Goal: Transaction & Acquisition: Purchase product/service

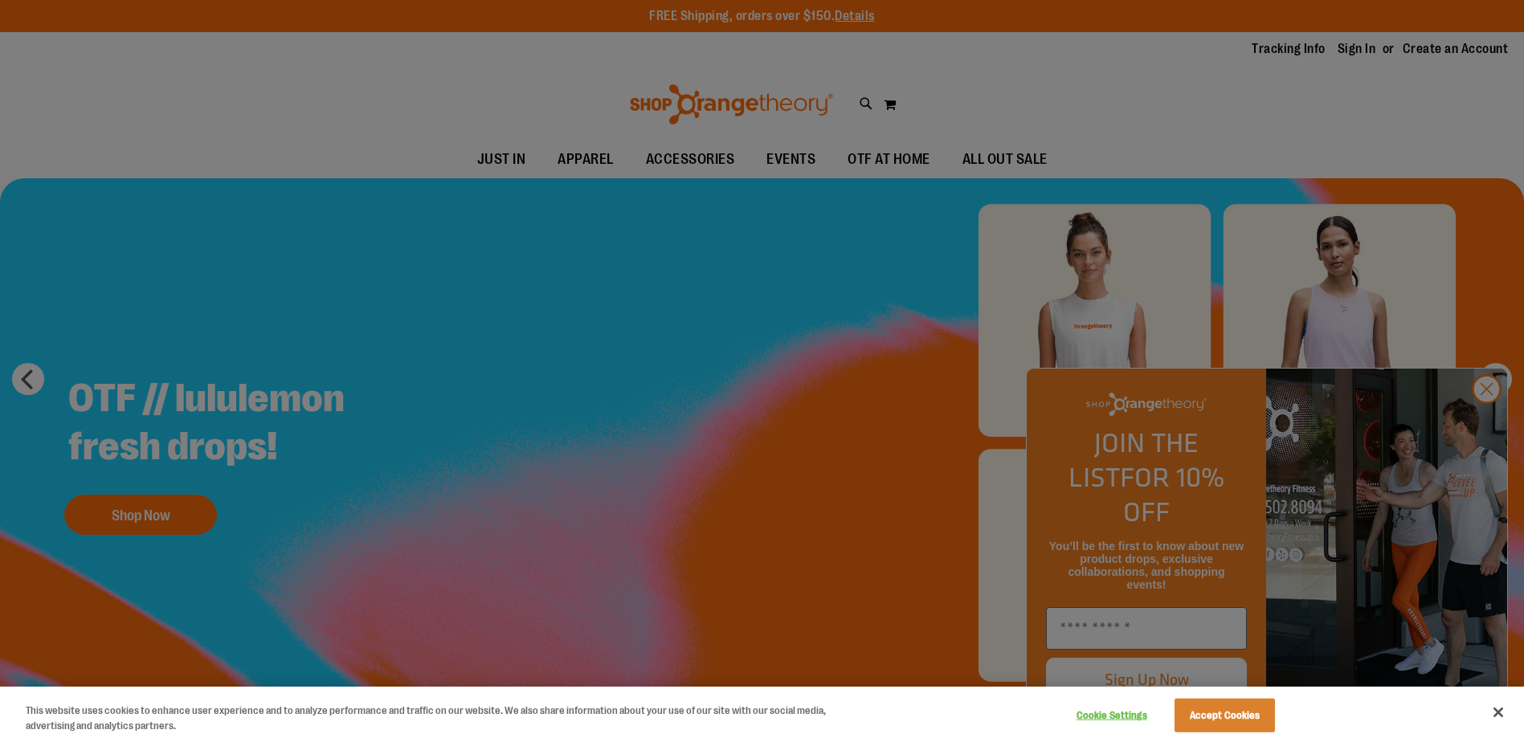
click at [1491, 423] on div at bounding box center [762, 371] width 1524 height 742
click at [1204, 495] on div at bounding box center [762, 371] width 1524 height 742
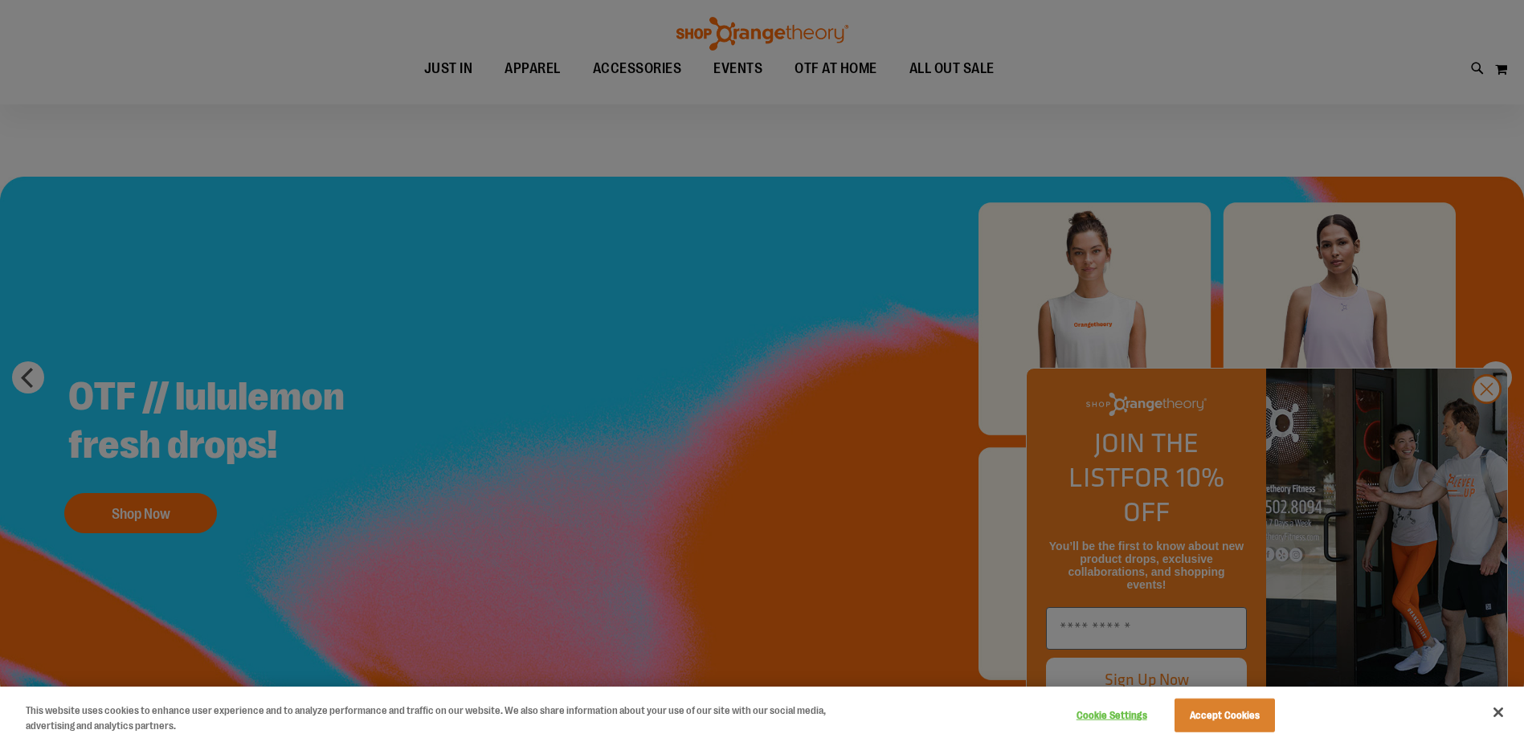
click at [1494, 428] on div at bounding box center [762, 371] width 1524 height 742
click at [1210, 720] on button "Accept Cookies" at bounding box center [1225, 716] width 100 height 34
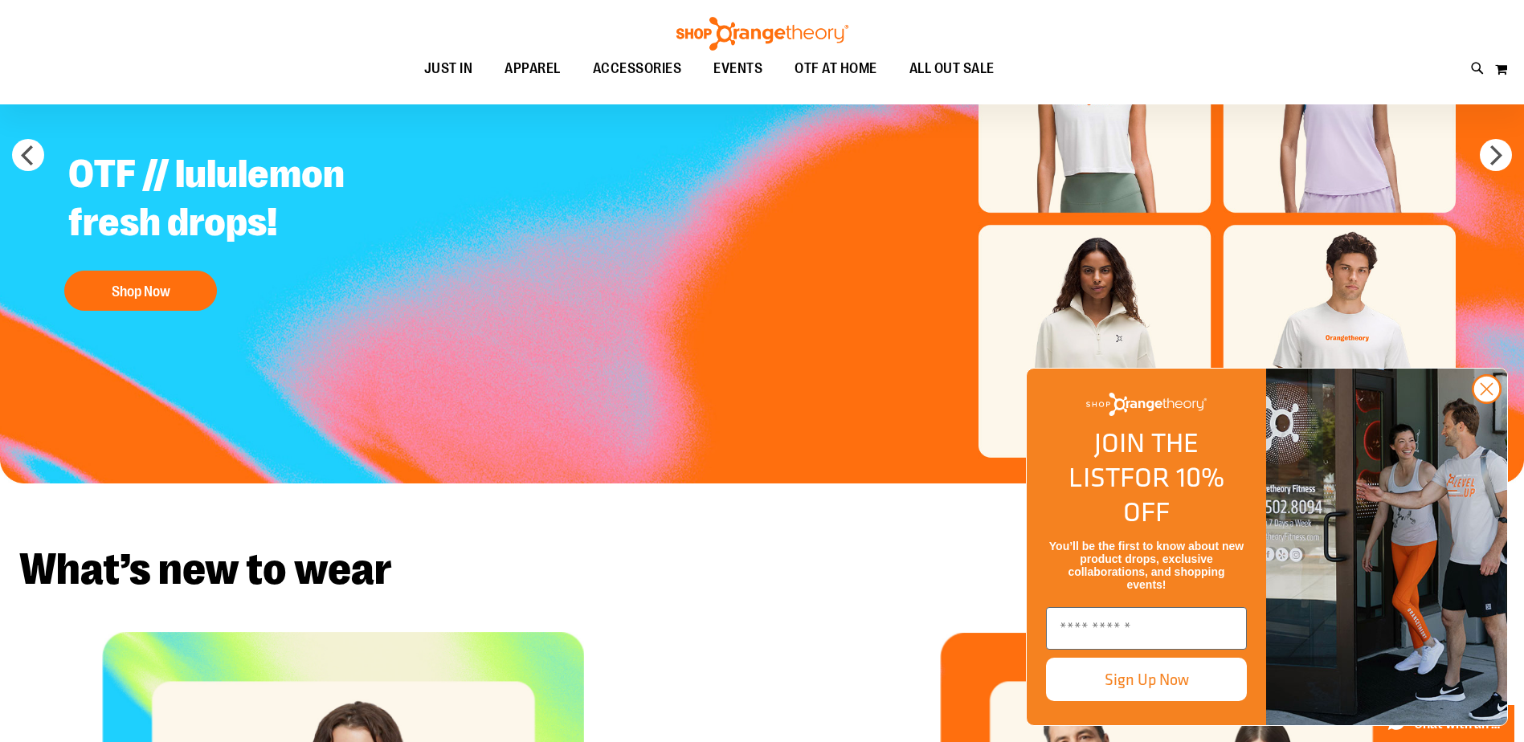
scroll to position [242, 0]
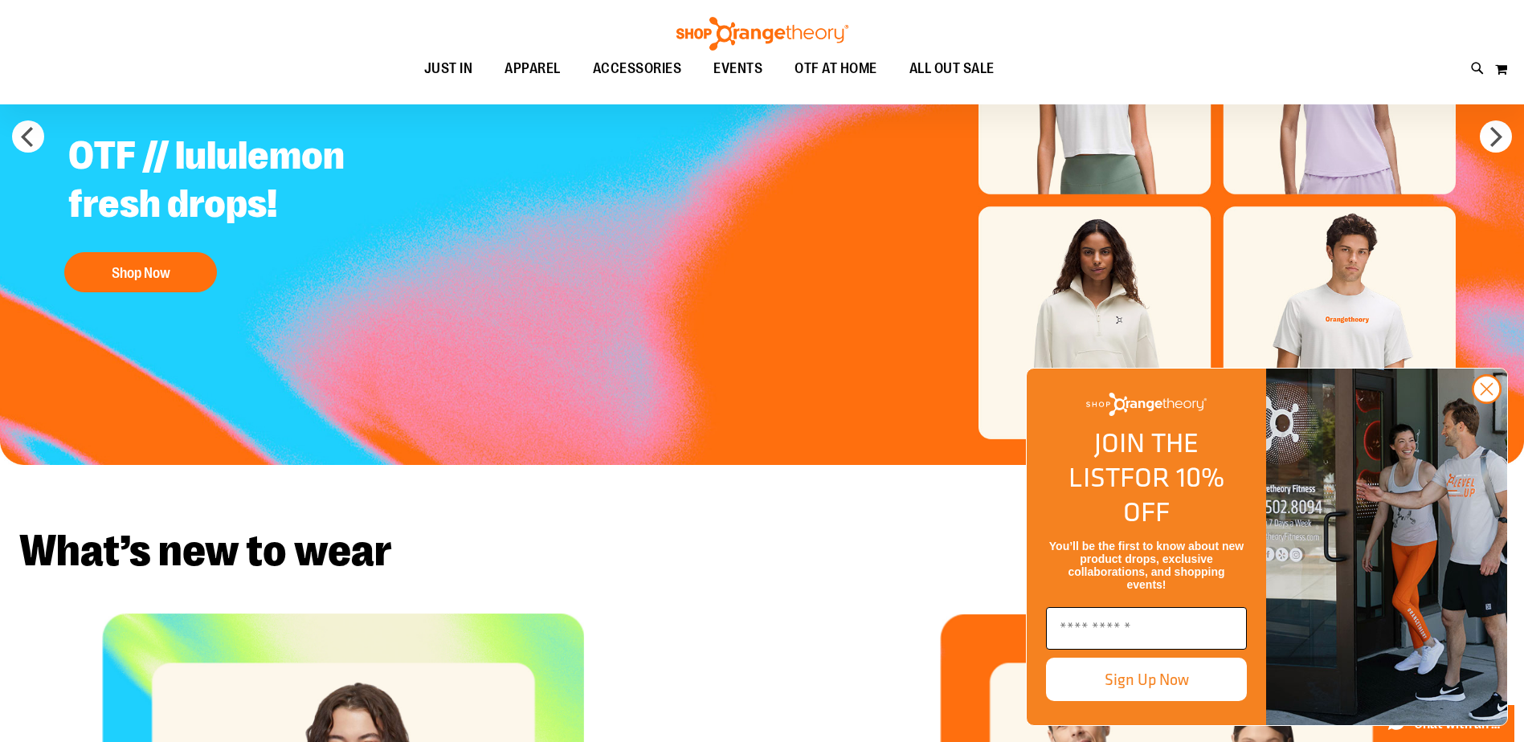
click at [1155, 627] on input "Enter email" at bounding box center [1146, 628] width 201 height 43
type input "**********"
click at [1167, 685] on button "Sign Up Now" at bounding box center [1146, 679] width 201 height 43
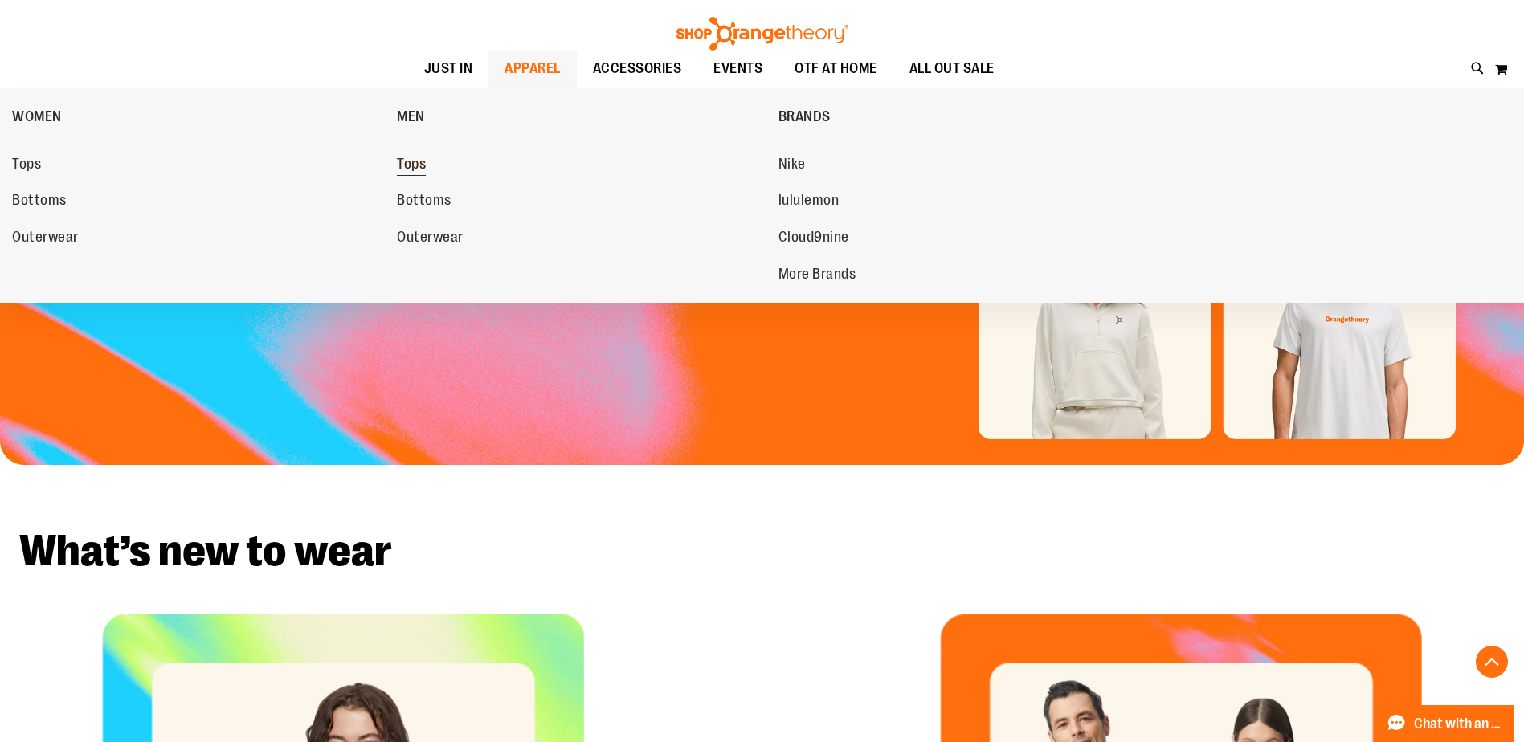
click at [417, 163] on span "Tops" at bounding box center [411, 166] width 29 height 20
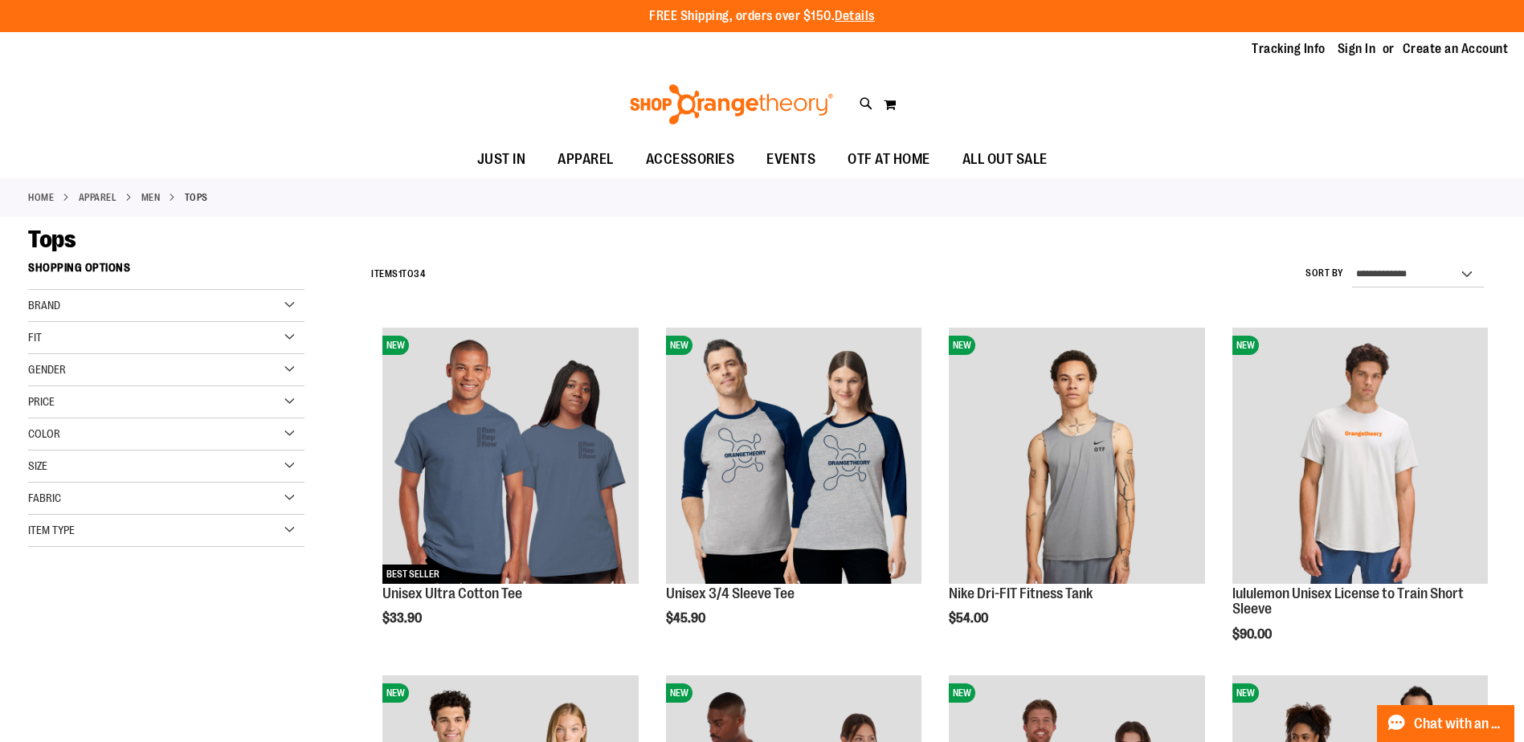
click at [289, 333] on div "Fit" at bounding box center [166, 338] width 276 height 32
click at [290, 333] on div "Fit" at bounding box center [166, 338] width 276 height 32
click at [292, 377] on div "Gender" at bounding box center [166, 370] width 276 height 32
click at [286, 524] on div "Size" at bounding box center [166, 529] width 276 height 32
click at [162, 574] on div "XL" at bounding box center [166, 569] width 24 height 24
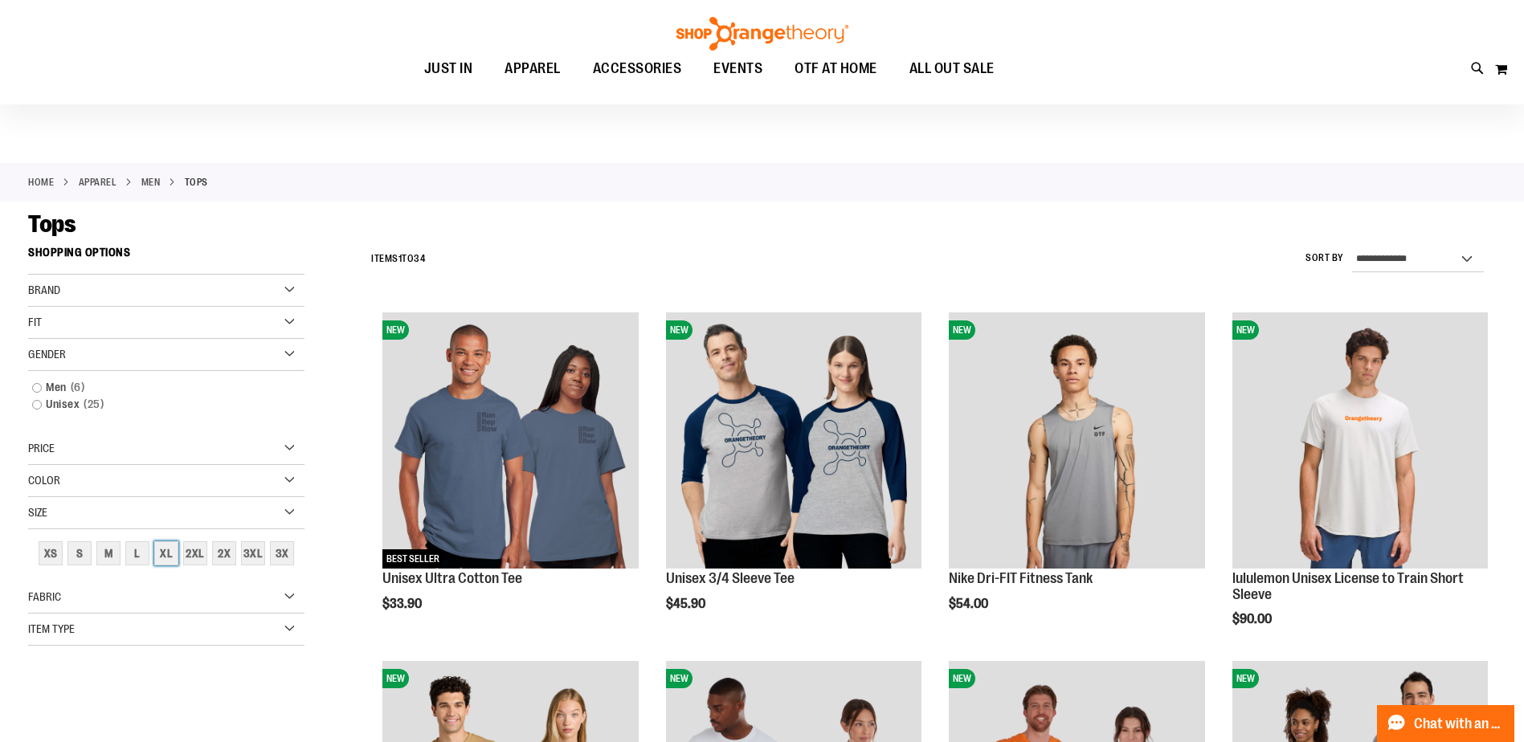
scroll to position [13, 0]
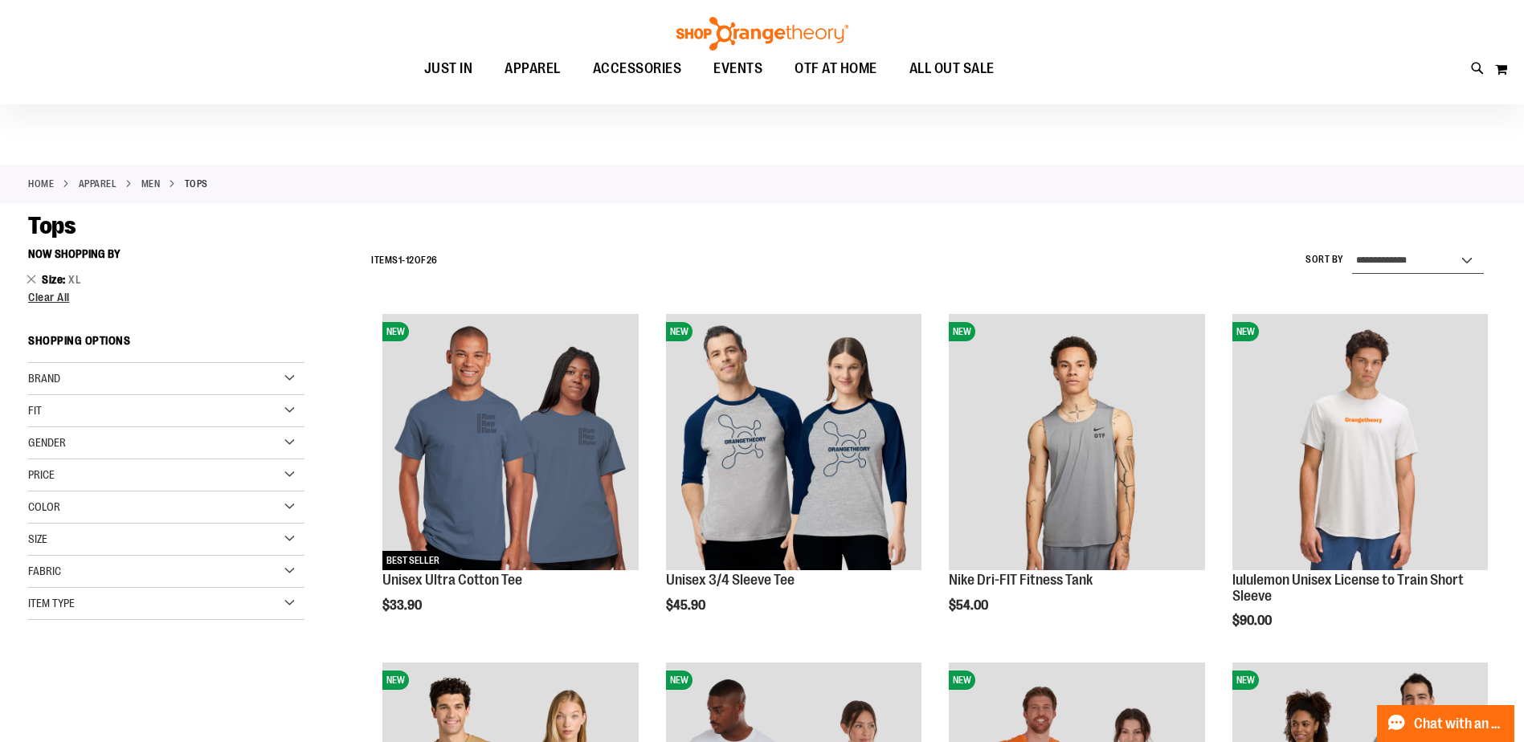
click at [1441, 266] on select "**********" at bounding box center [1418, 261] width 132 height 26
select select "*********"
click at [1352, 248] on select "**********" at bounding box center [1418, 261] width 132 height 26
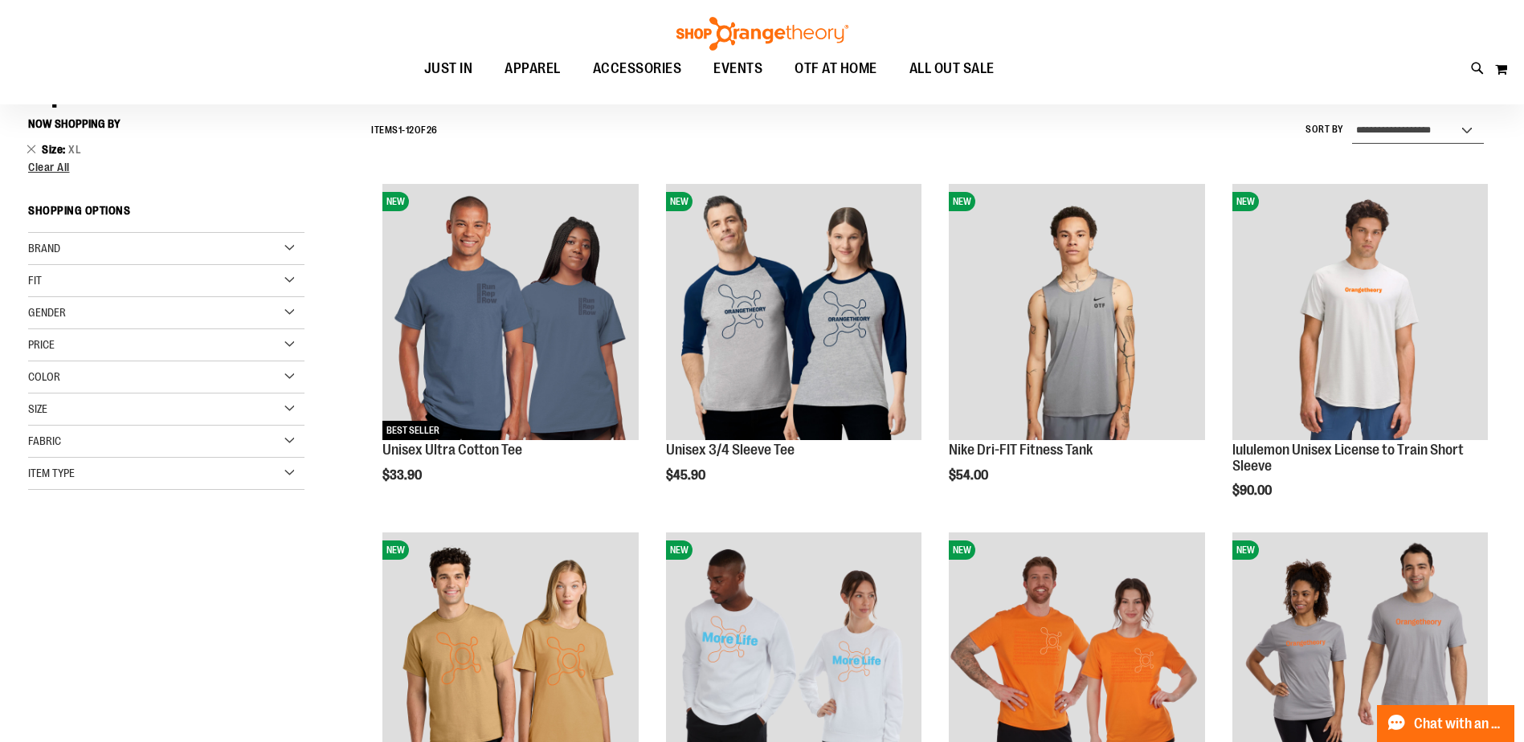
scroll to position [149, 0]
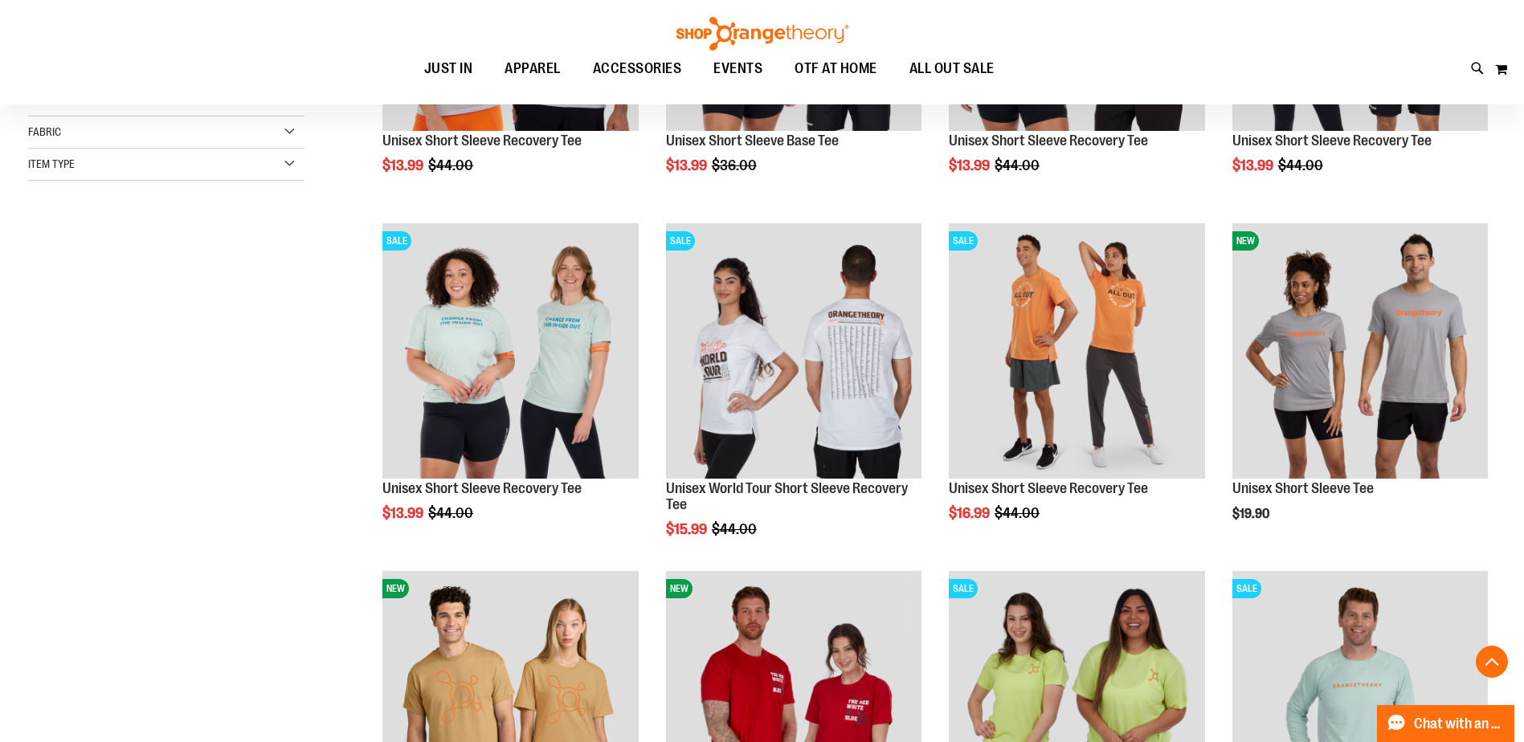
scroll to position [471, 0]
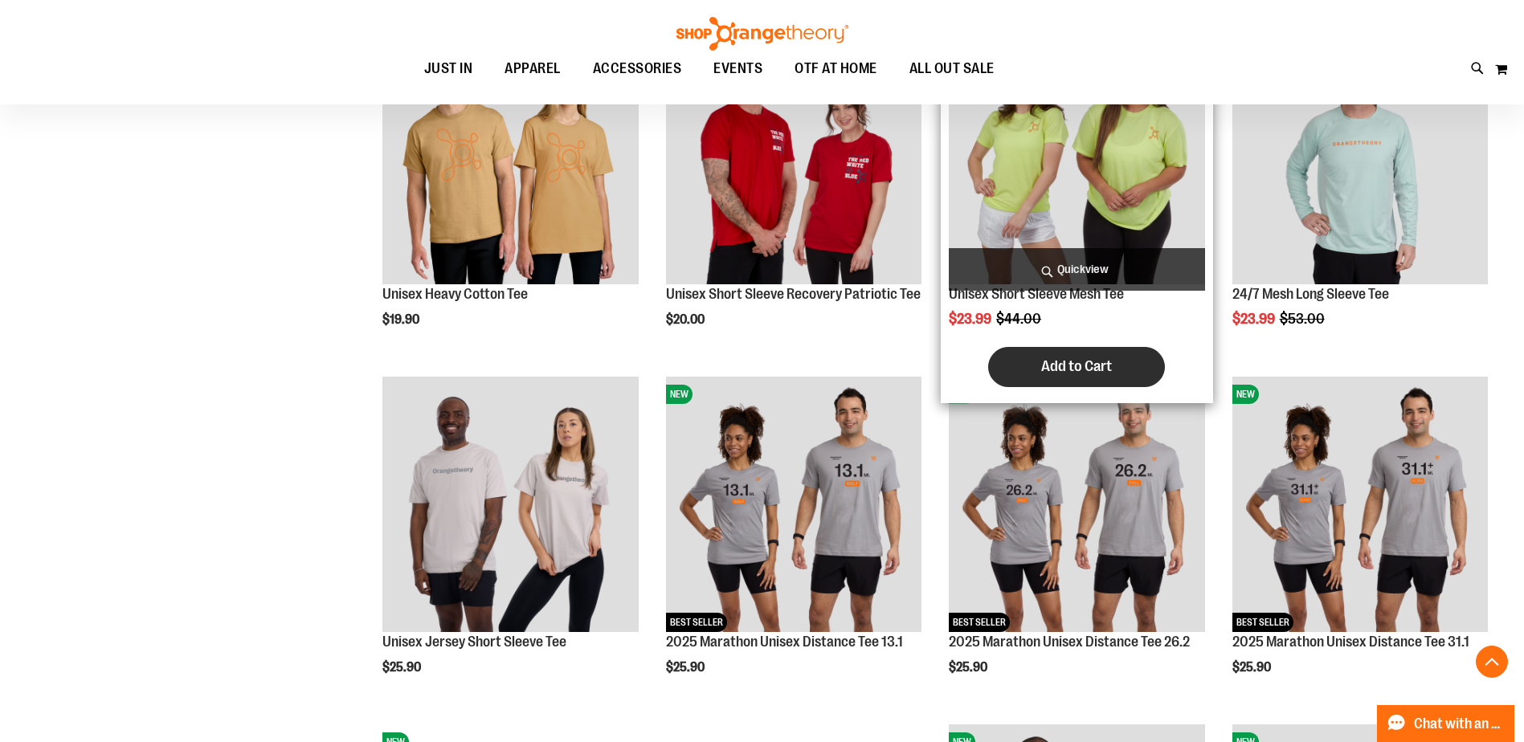
scroll to position [1124, 0]
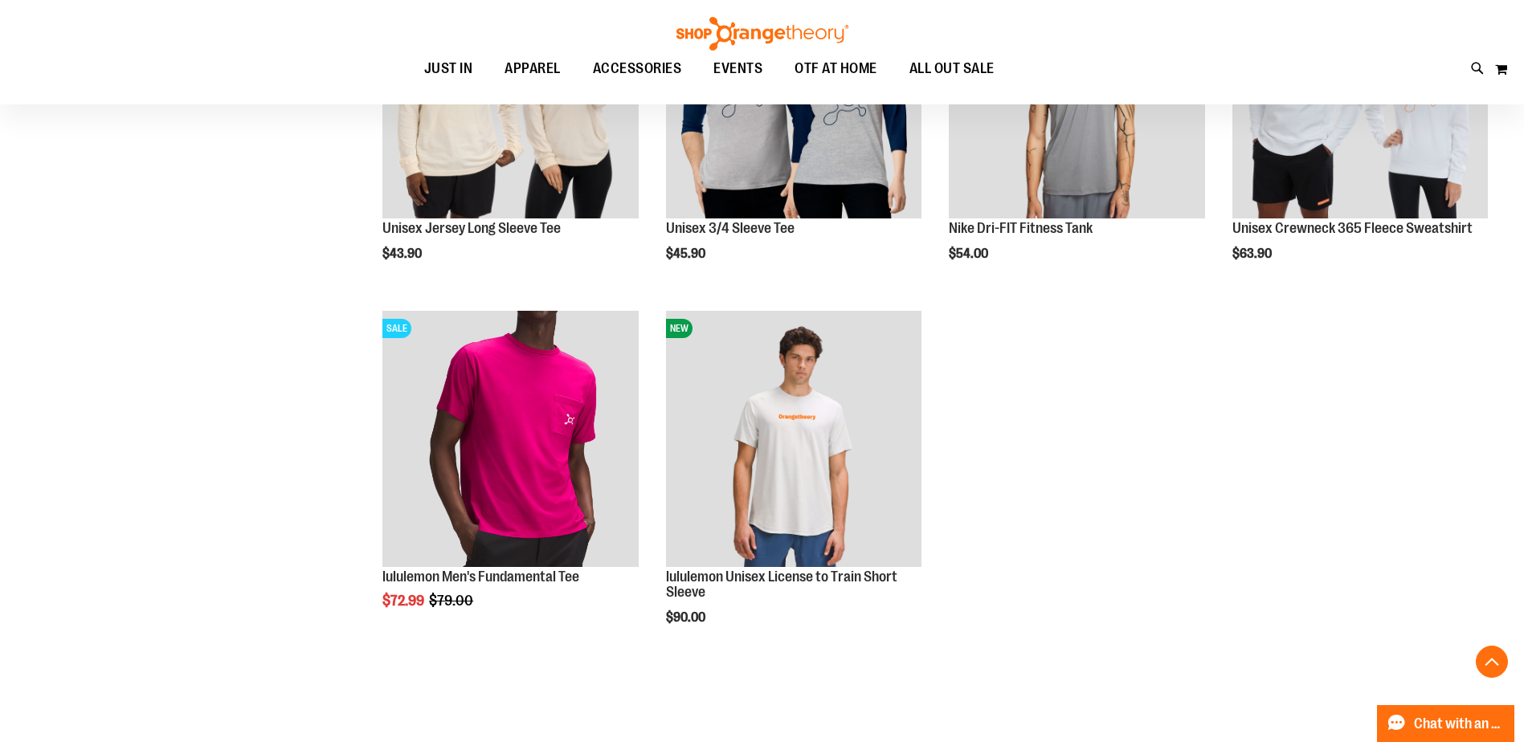
scroll to position [2169, 0]
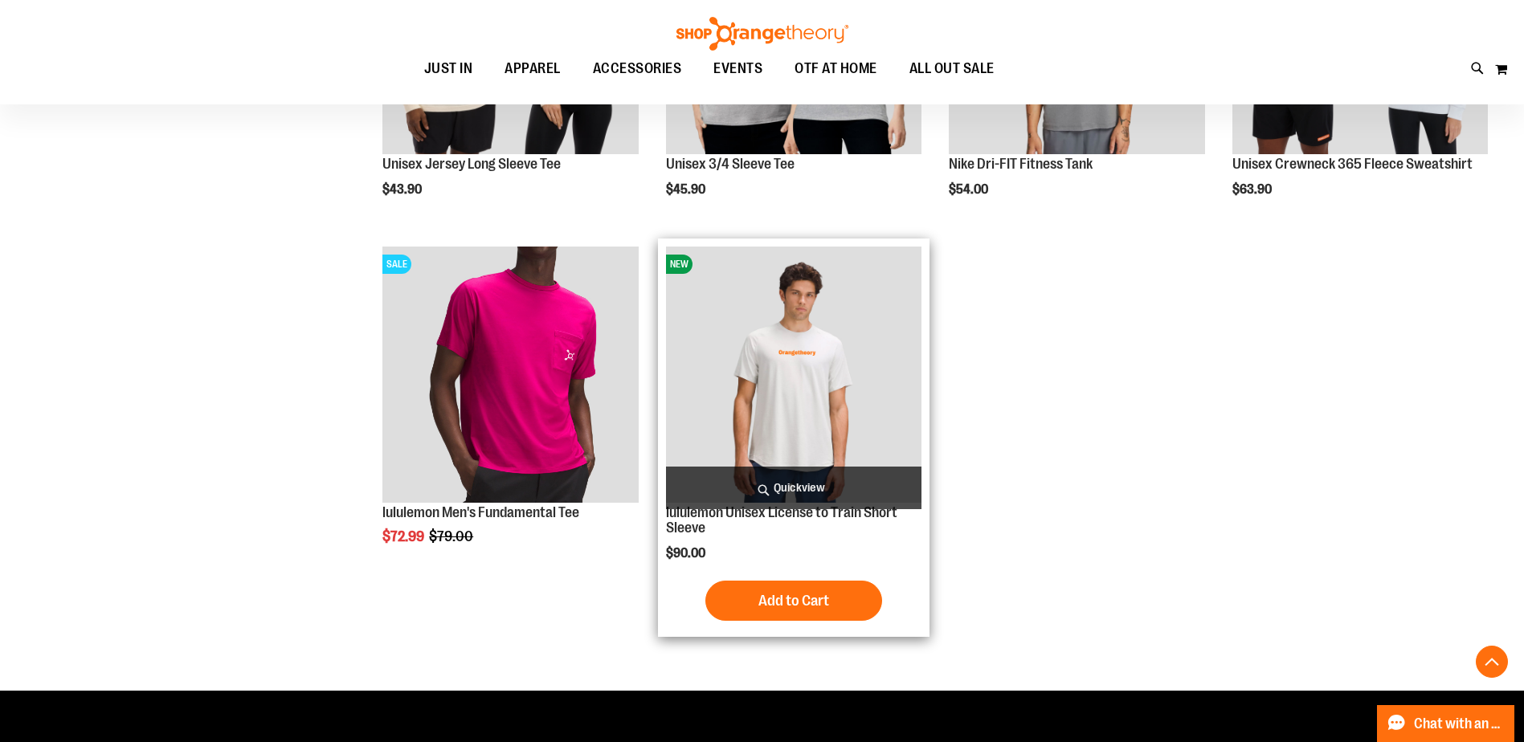
click at [832, 333] on img "product" at bounding box center [794, 375] width 256 height 256
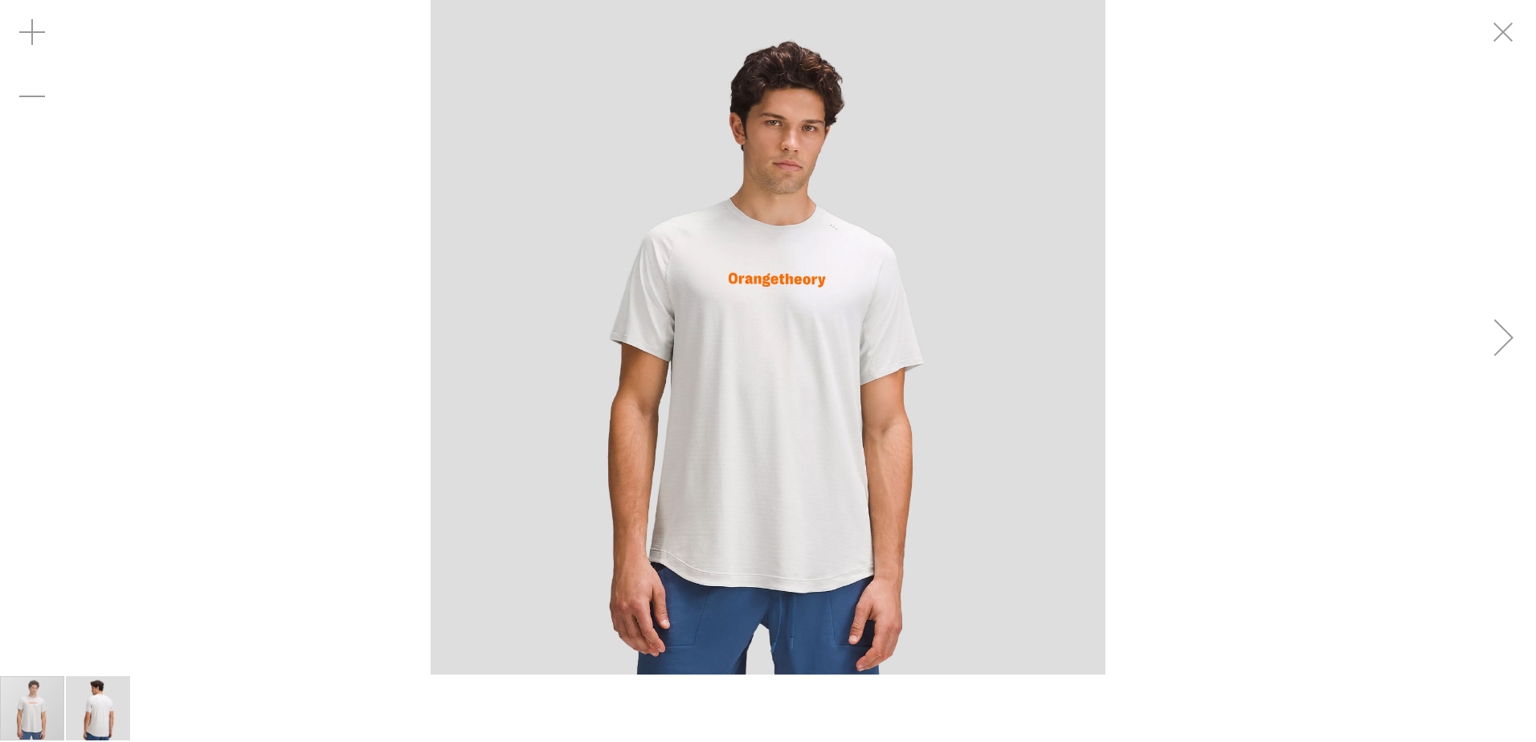
click at [1493, 350] on div "Next" at bounding box center [1504, 337] width 64 height 64
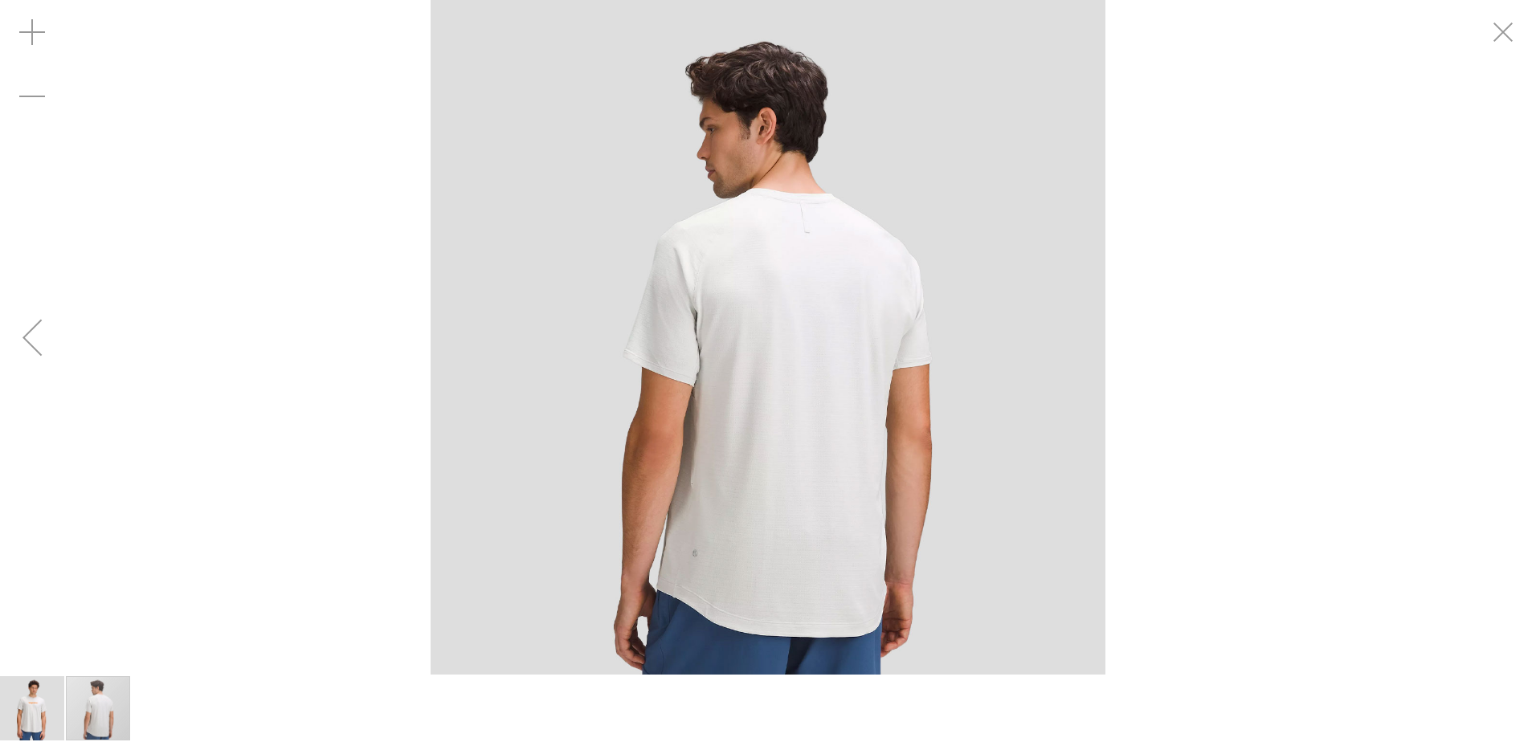
click at [1493, 350] on div "carousel" at bounding box center [768, 337] width 1536 height 675
click at [33, 350] on div "Previous" at bounding box center [32, 337] width 64 height 64
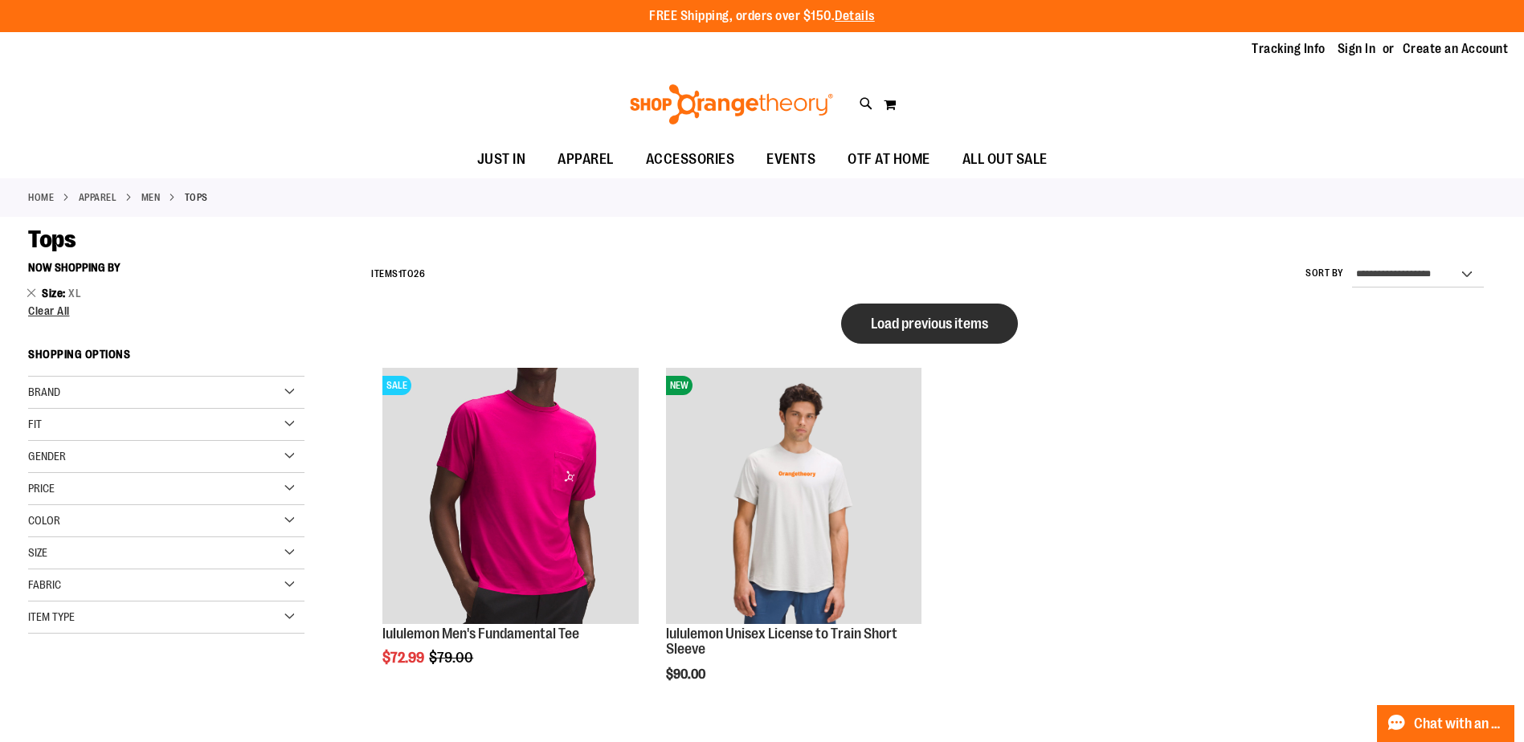
click at [967, 331] on span "Load previous items" at bounding box center [929, 324] width 117 height 16
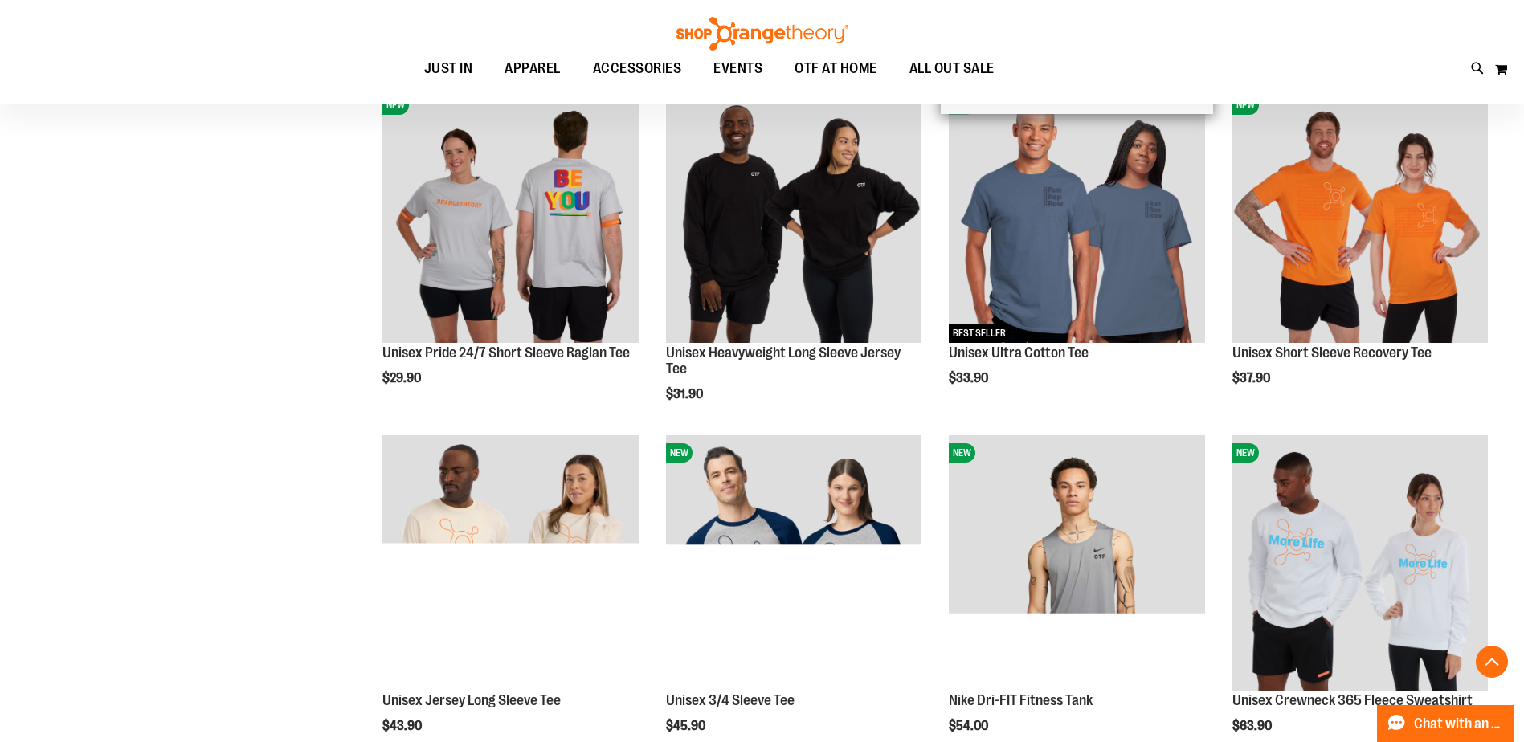
scroll to position [642, 0]
